Goal: Task Accomplishment & Management: Manage account settings

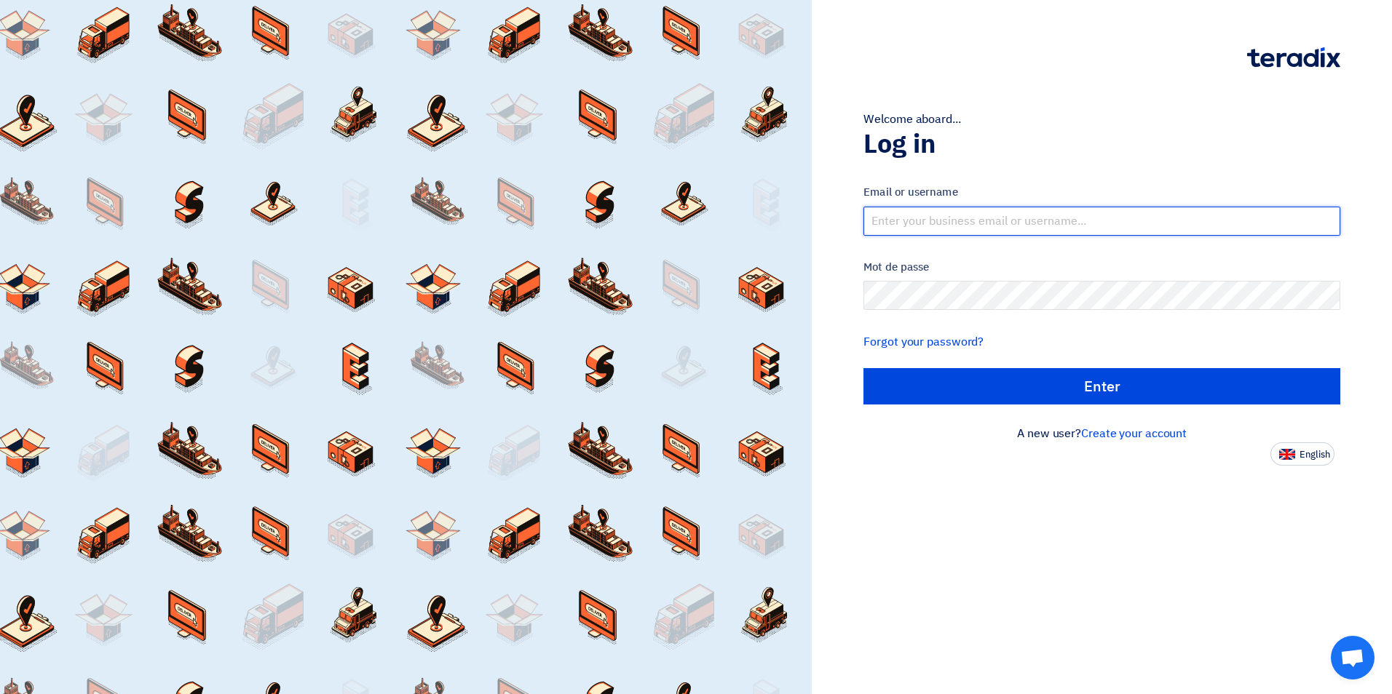
click at [930, 223] on input "text" at bounding box center [1101, 221] width 477 height 29
type input "[EMAIL_ADDRESS][DOMAIN_NAME]"
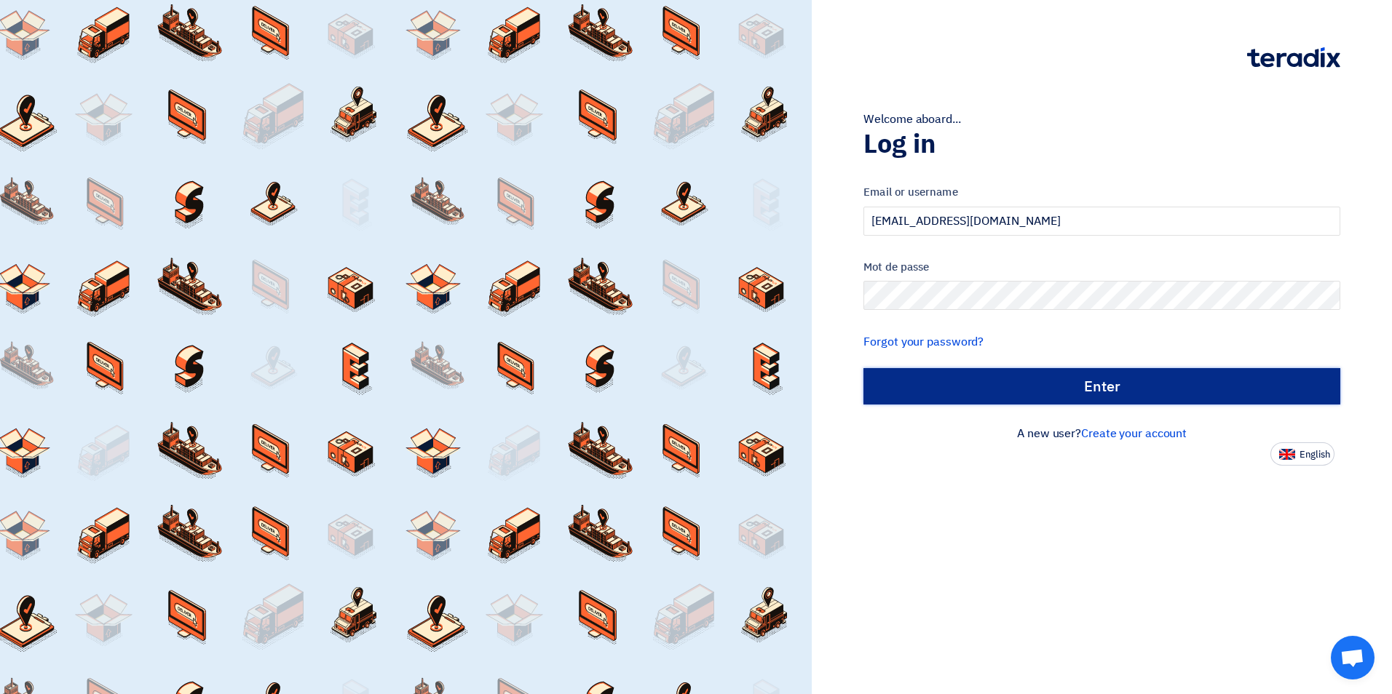
click at [1123, 389] on input "الدخول" at bounding box center [1101, 386] width 477 height 36
type input "Sign in"
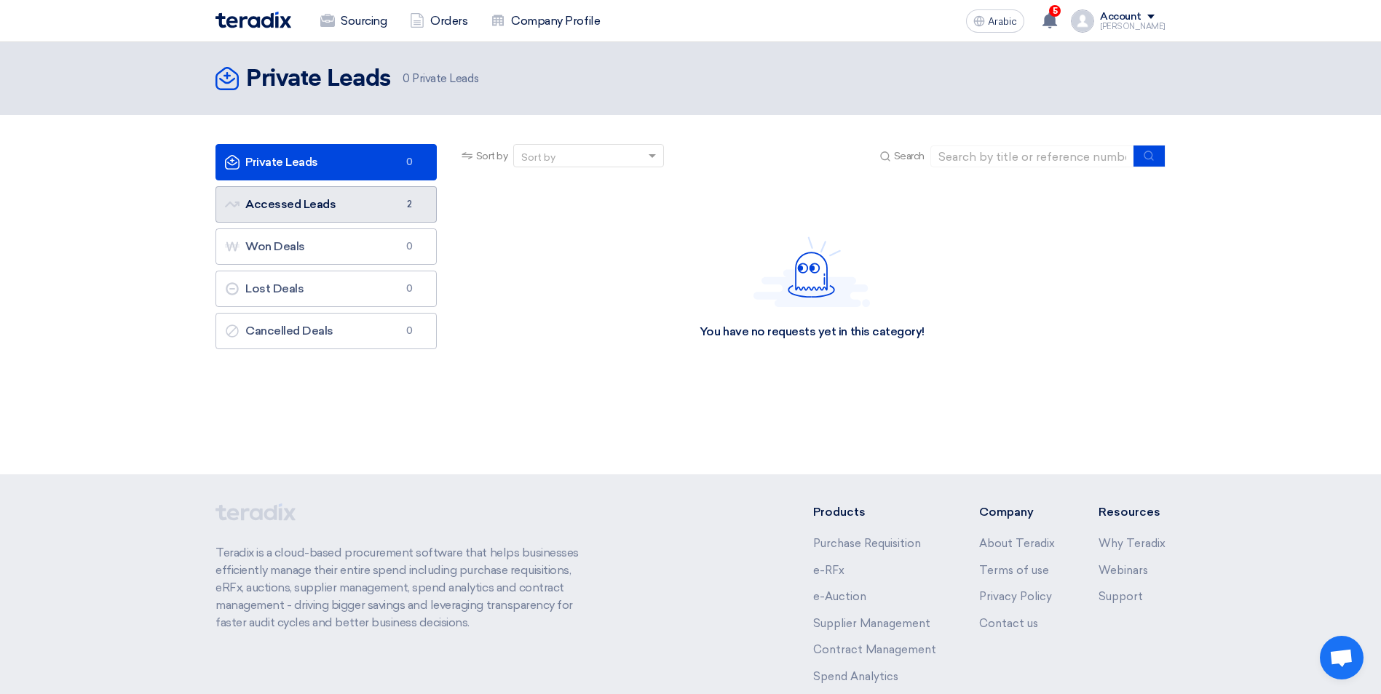
click at [325, 208] on font "Accessed Leads Accessed Leads" at bounding box center [280, 204] width 111 height 14
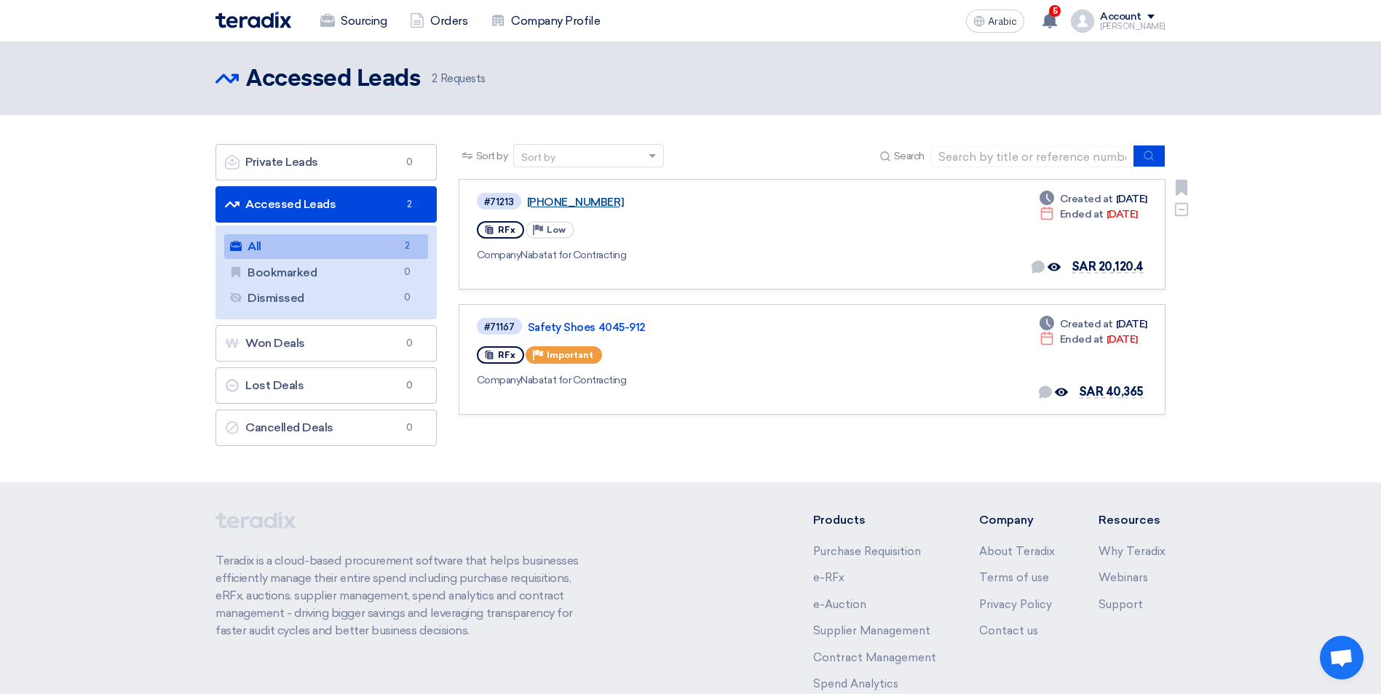
click at [601, 200] on link "[PHONE_NUMBER]" at bounding box center [709, 202] width 364 height 13
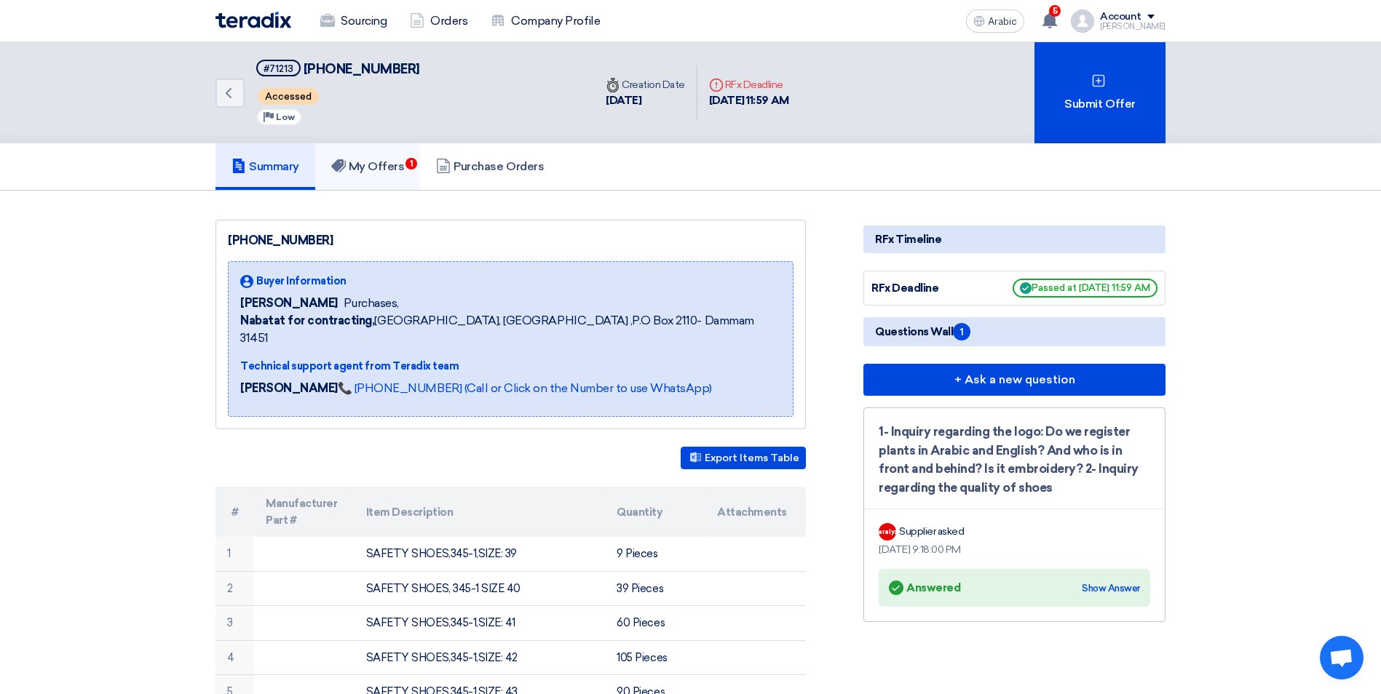
click at [396, 168] on font "My Offers" at bounding box center [377, 166] width 56 height 14
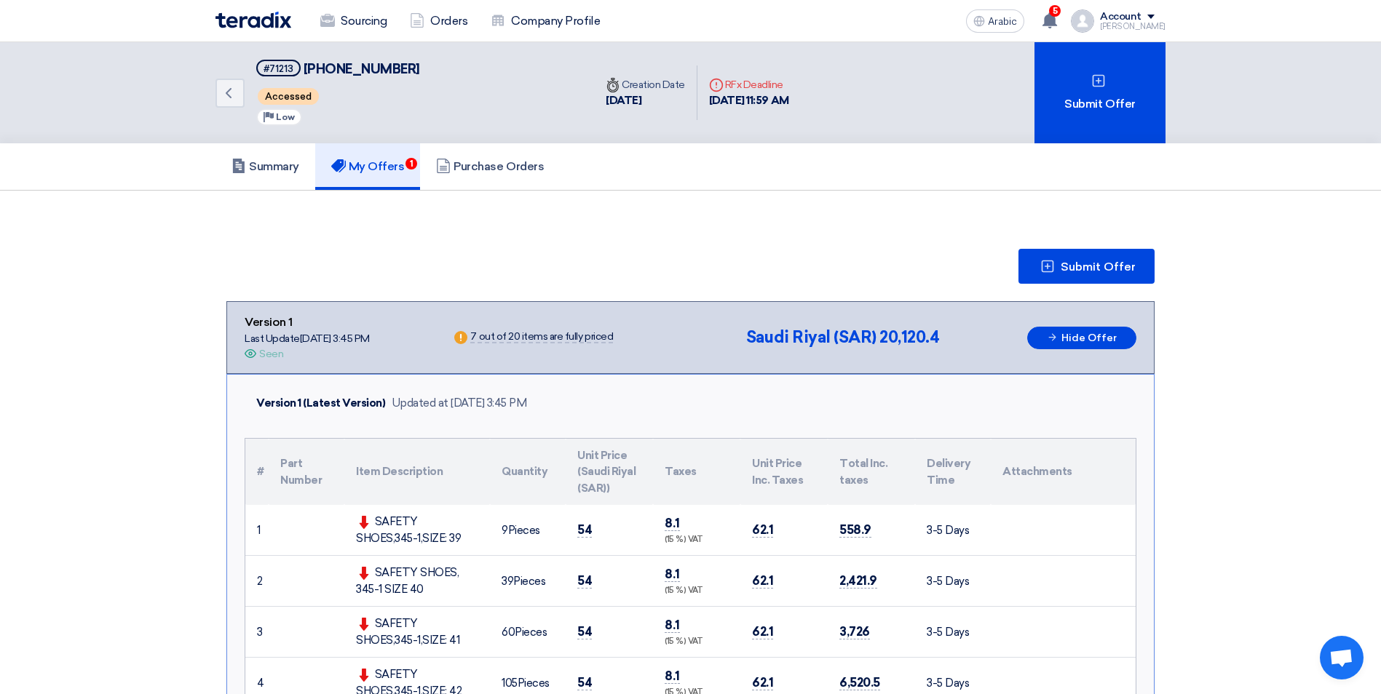
click at [1154, 25] on div "[PERSON_NAME]" at bounding box center [1133, 27] width 66 height 8
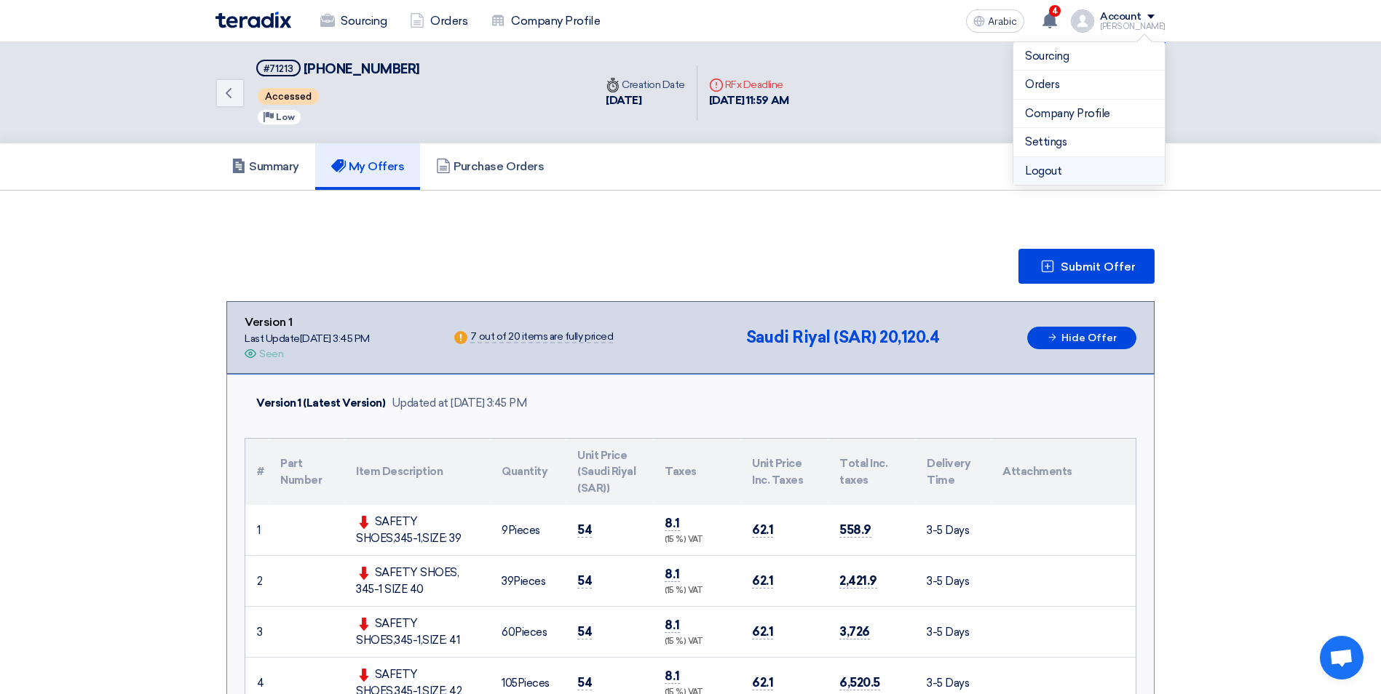
click at [1042, 177] on li "Logout" at bounding box center [1088, 171] width 151 height 28
